Goal: Information Seeking & Learning: Learn about a topic

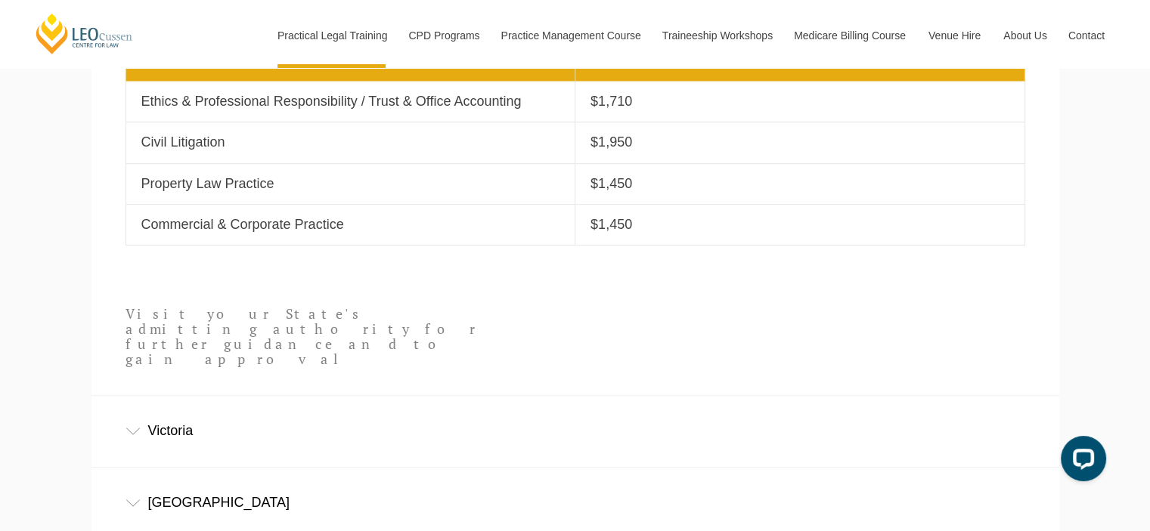
scroll to position [907, 0]
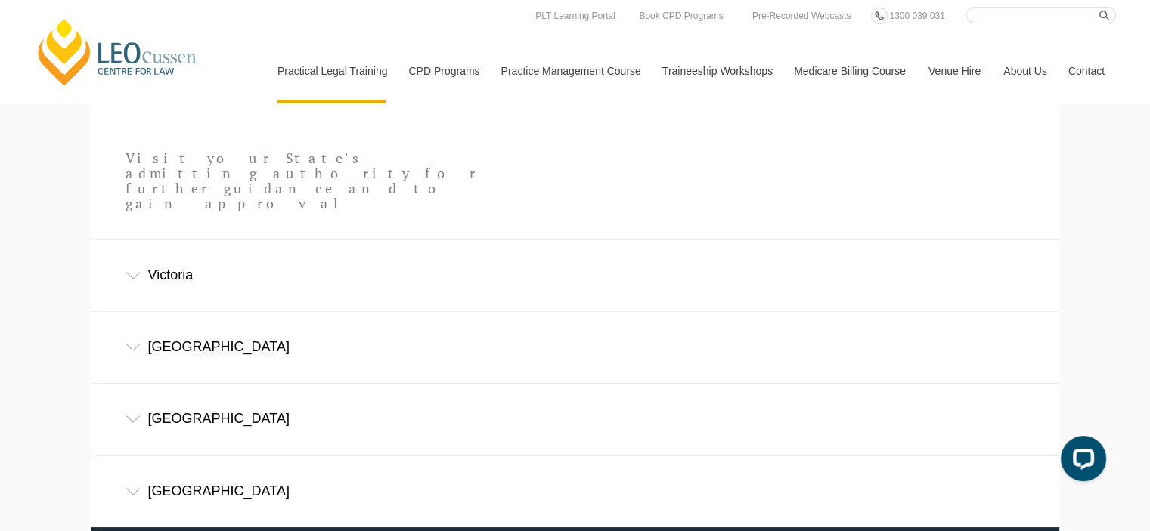
click at [284, 248] on div "Victoria" at bounding box center [575, 275] width 968 height 70
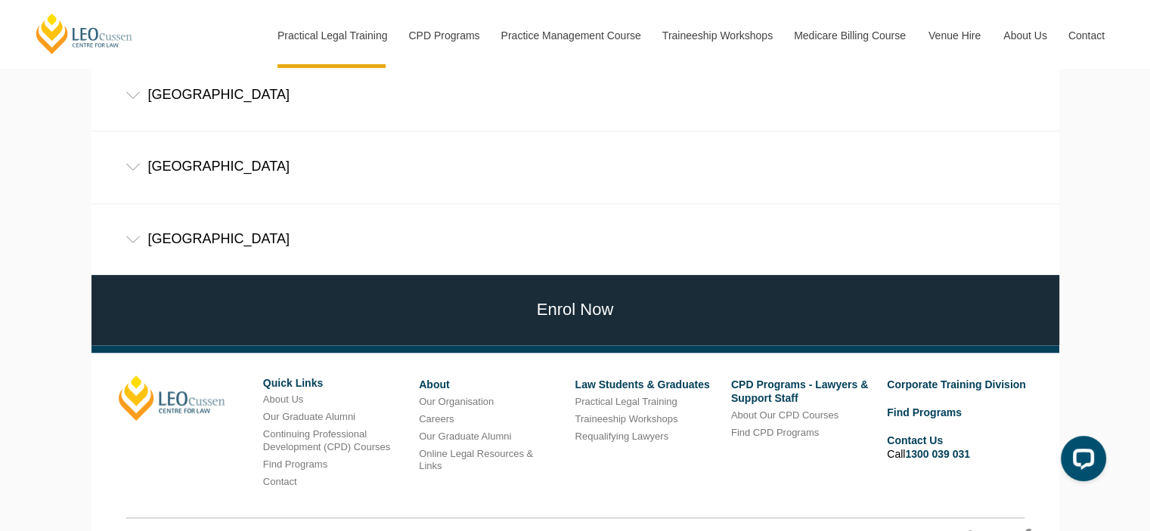
scroll to position [1315, 0]
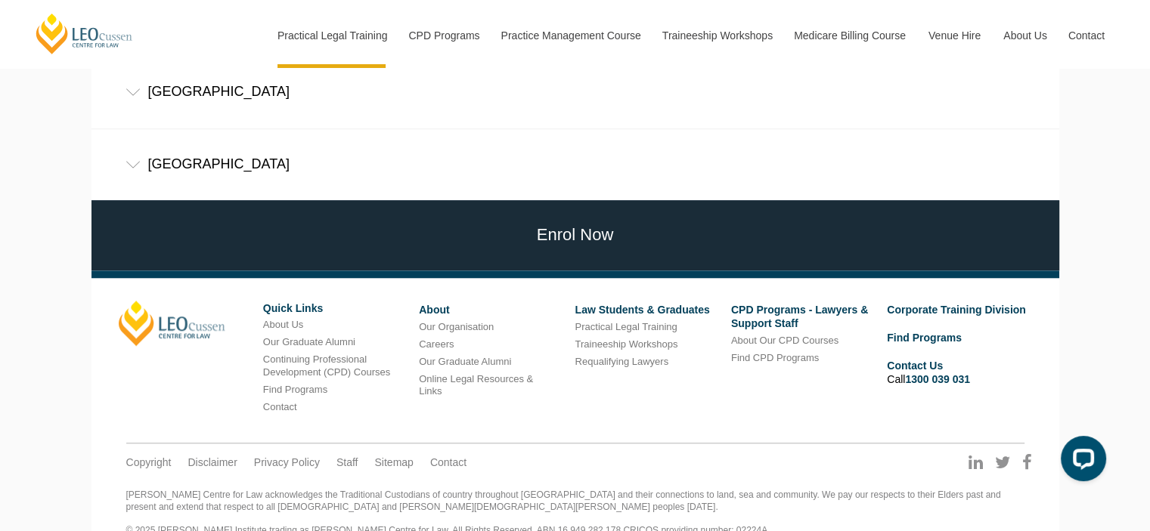
click at [417, 271] on footer "Leo Cussen Quick Links About Us Our Graduate Alumni Continuing Professional Dev…" at bounding box center [575, 415] width 968 height 289
click at [417, 227] on link "Enrol Now" at bounding box center [575, 235] width 975 height 70
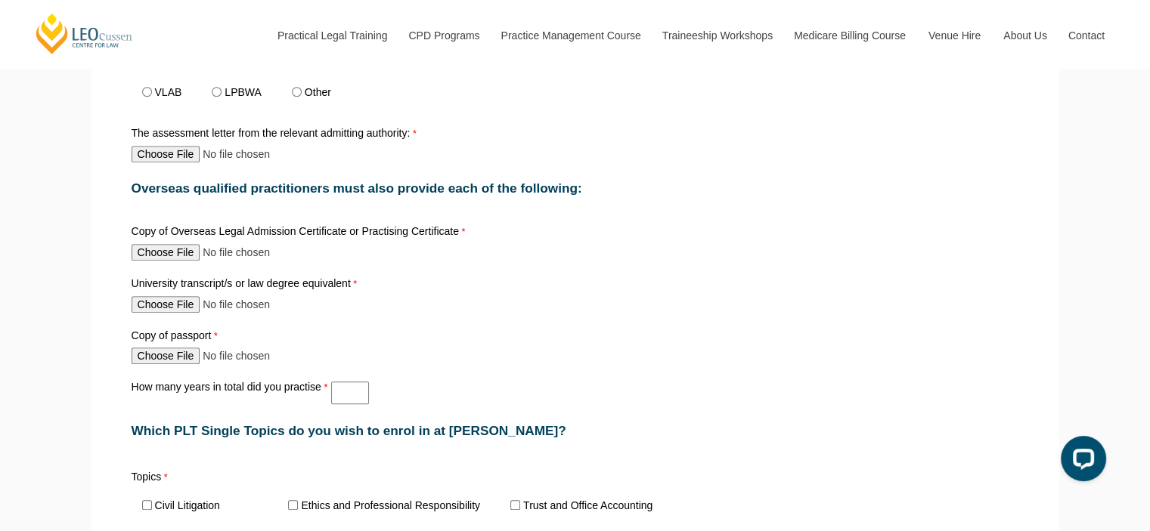
scroll to position [1058, 0]
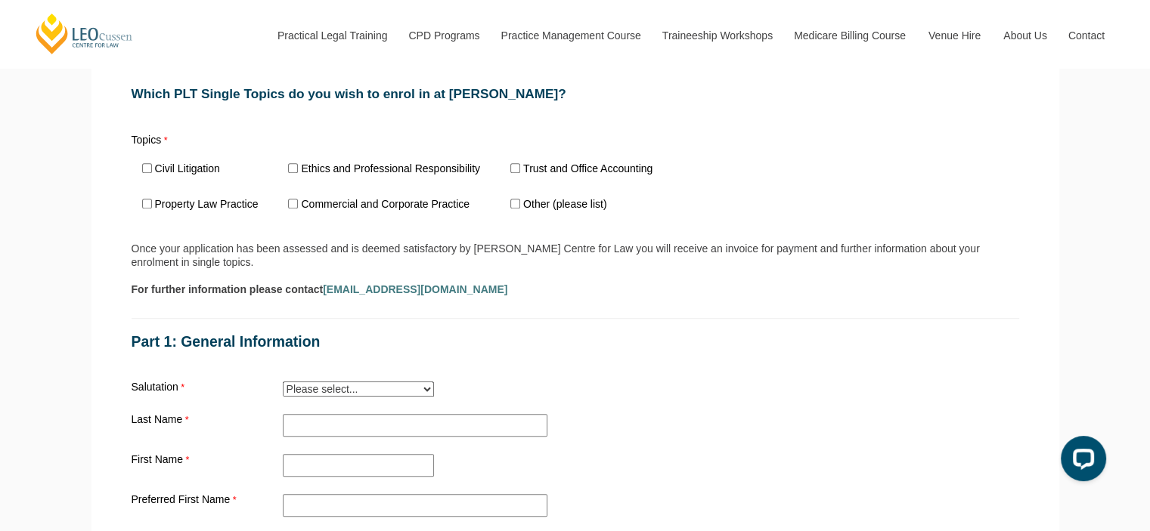
click at [507, 194] on span "Other (please list)" at bounding box center [563, 204] width 126 height 35
click at [511, 194] on span "Other (please list)" at bounding box center [563, 204] width 126 height 35
click at [514, 199] on input "Other (please list)" at bounding box center [515, 204] width 10 height 10
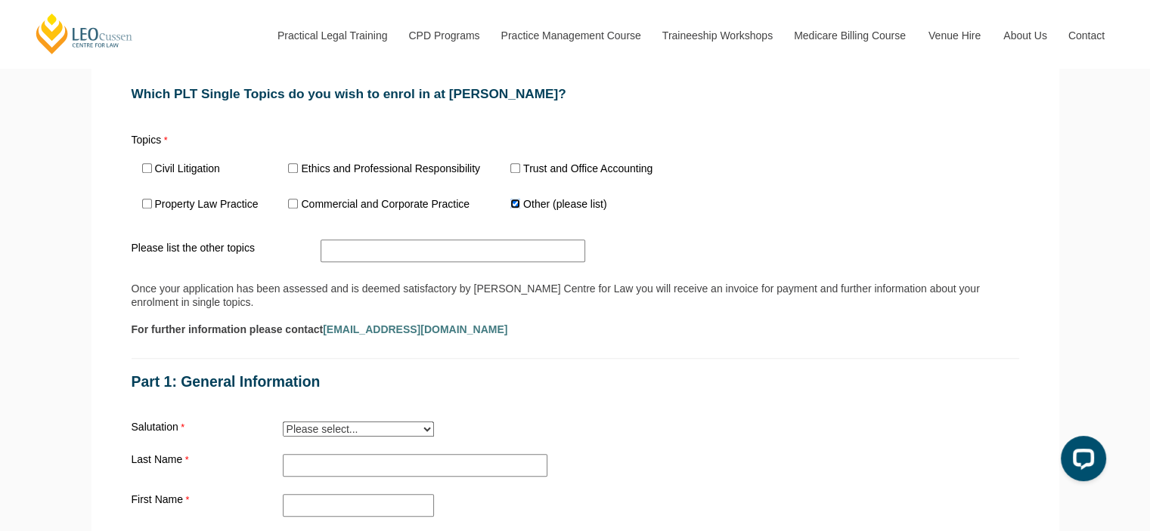
click at [514, 199] on input "Other (please list)" at bounding box center [515, 204] width 10 height 10
checkbox input "false"
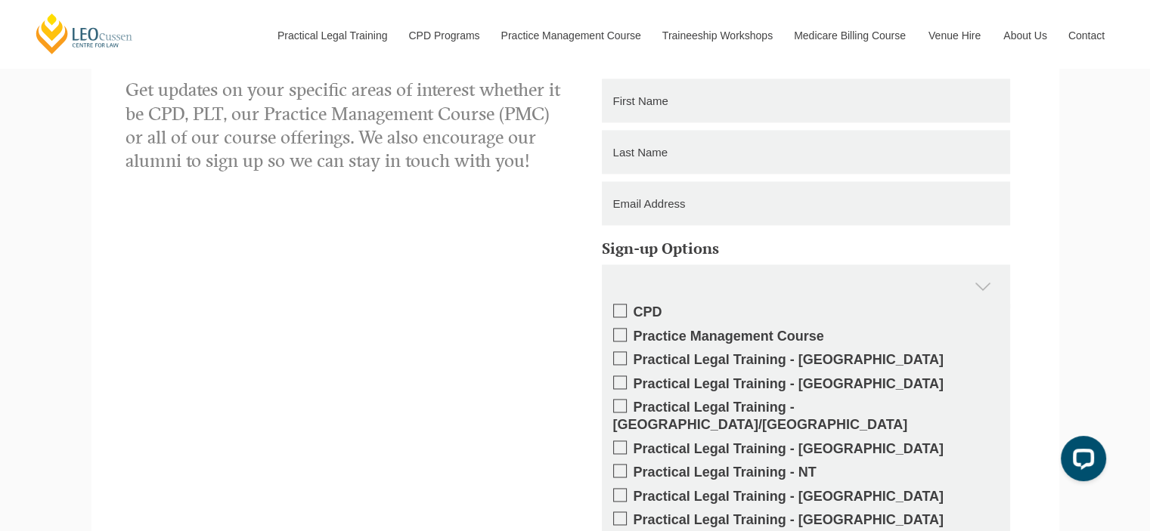
scroll to position [2343, 0]
